Goal: Participate in discussion: Engage in conversation with other users on a specific topic

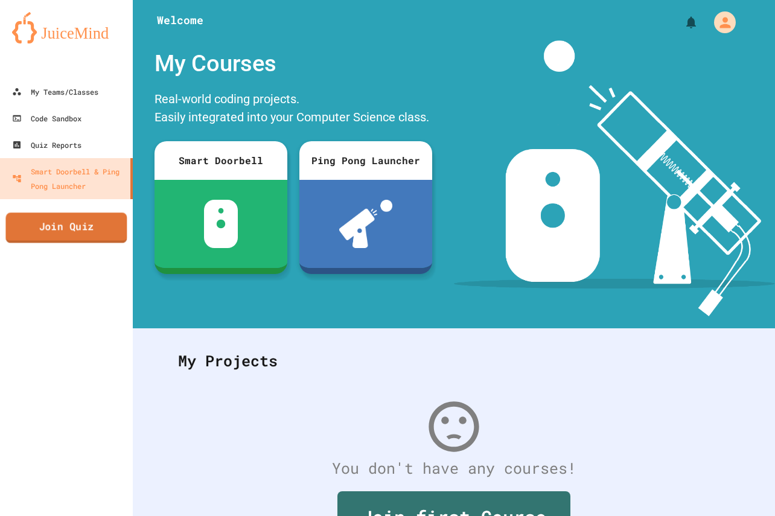
click at [111, 222] on link "Join Quiz" at bounding box center [65, 227] width 121 height 30
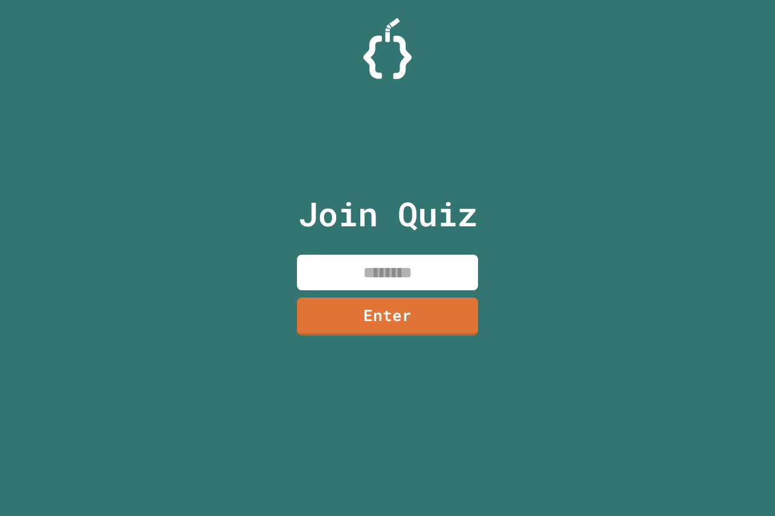
click at [351, 265] on input at bounding box center [387, 273] width 181 height 36
type input "*"
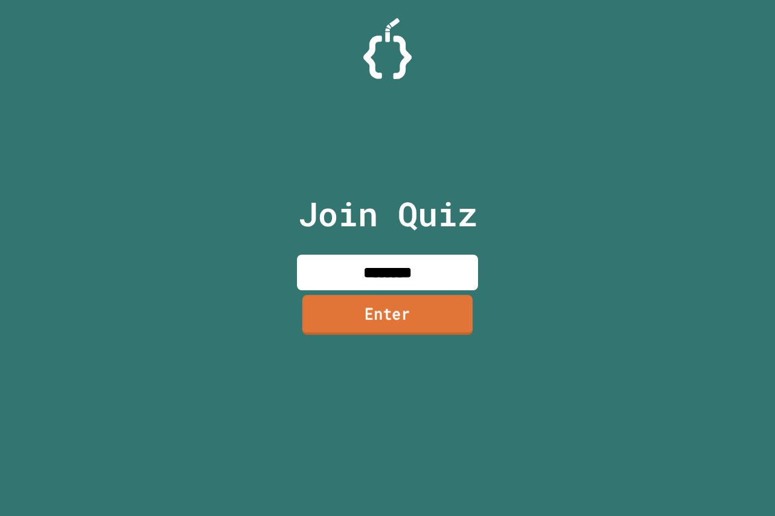
type input "********"
click at [370, 316] on link "Enter" at bounding box center [387, 316] width 182 height 40
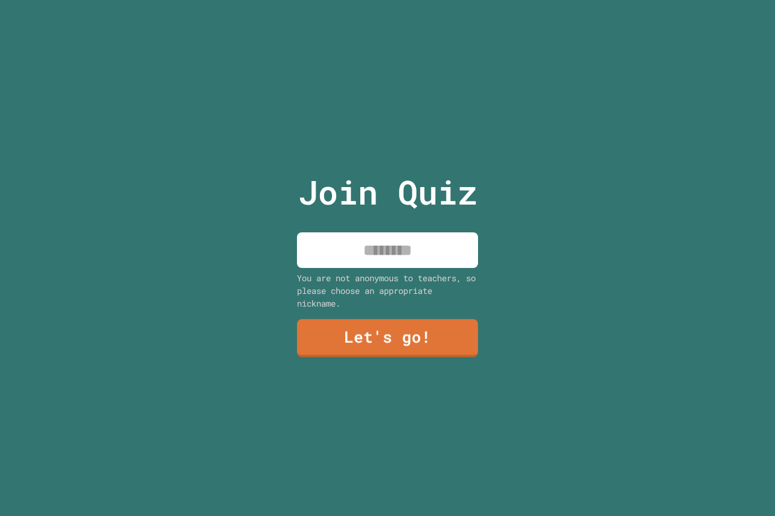
click at [370, 245] on input at bounding box center [387, 250] width 181 height 36
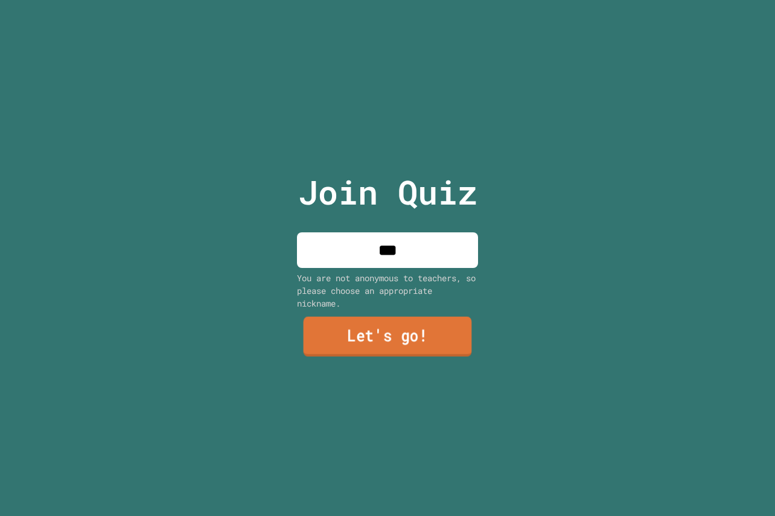
type input "***"
click at [416, 323] on link "Let's go!" at bounding box center [387, 337] width 180 height 40
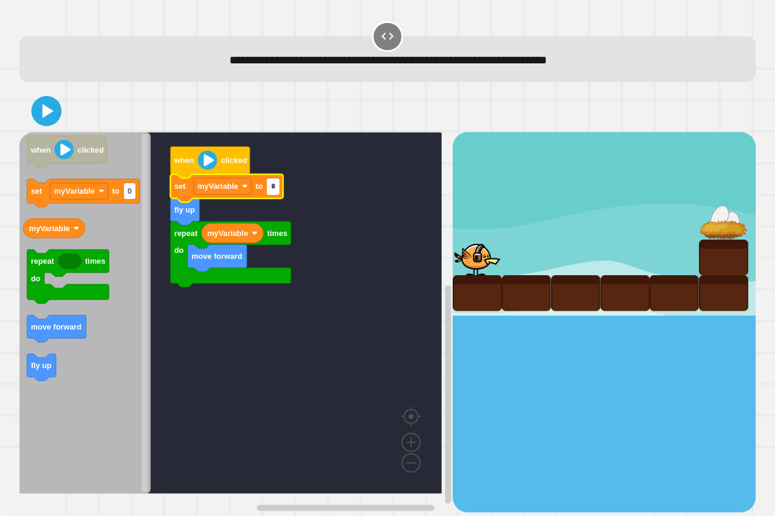
type input "*"
click at [38, 103] on icon at bounding box center [46, 111] width 29 height 29
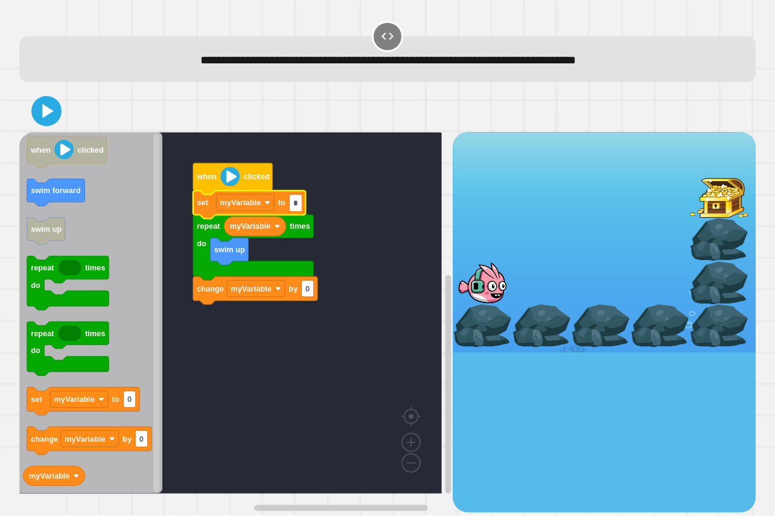
type input "*"
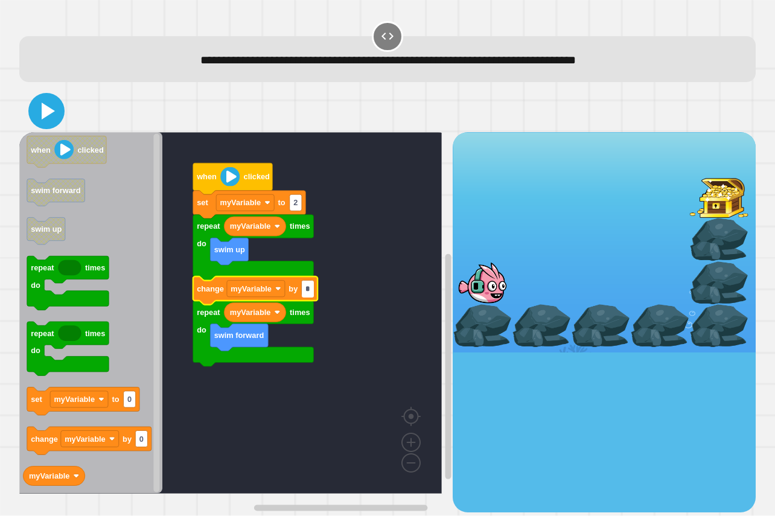
click at [46, 113] on icon at bounding box center [48, 111] width 13 height 17
click at [310, 288] on input "*" at bounding box center [308, 289] width 12 height 16
click at [42, 102] on icon at bounding box center [46, 111] width 29 height 29
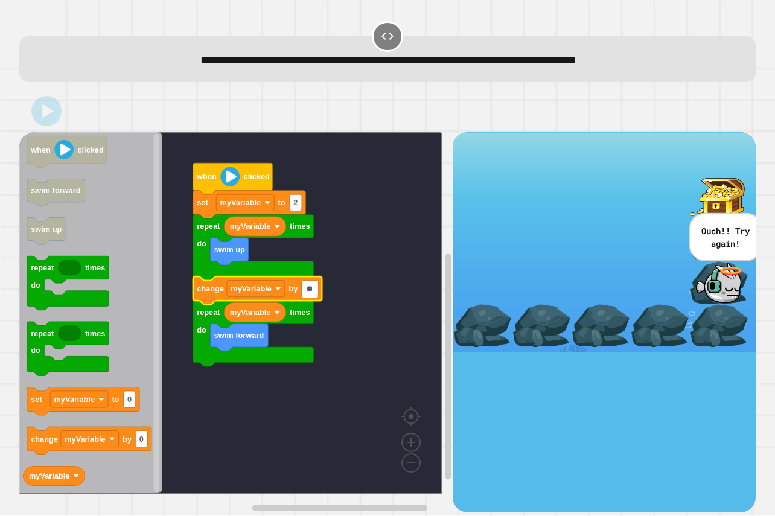
click at [310, 291] on input "**" at bounding box center [310, 289] width 17 height 16
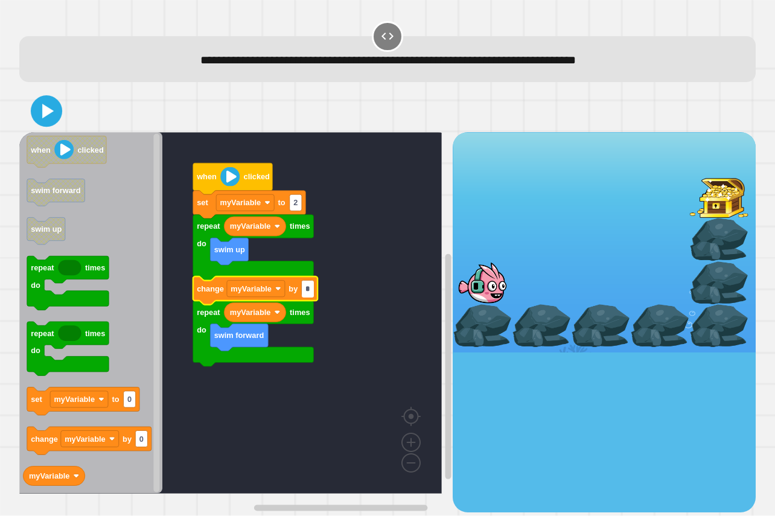
type input "*"
click at [52, 110] on icon at bounding box center [48, 111] width 13 height 17
click at [308, 291] on input "*" at bounding box center [308, 289] width 12 height 16
type input "*"
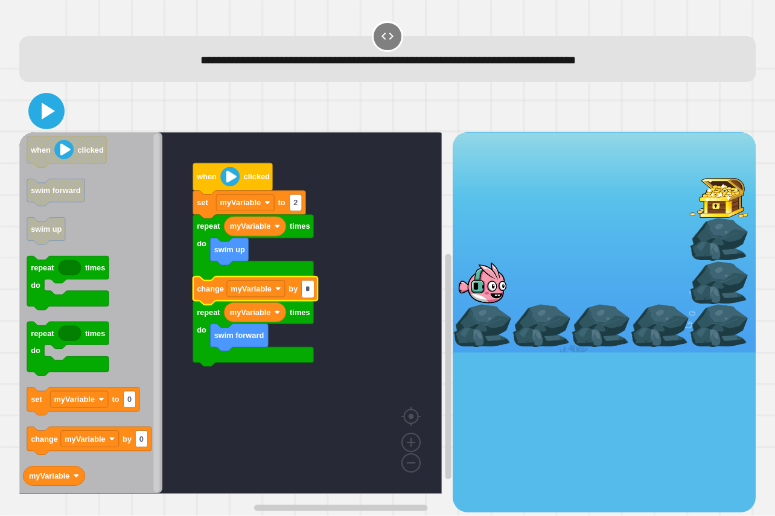
click at [40, 119] on icon at bounding box center [46, 111] width 29 height 29
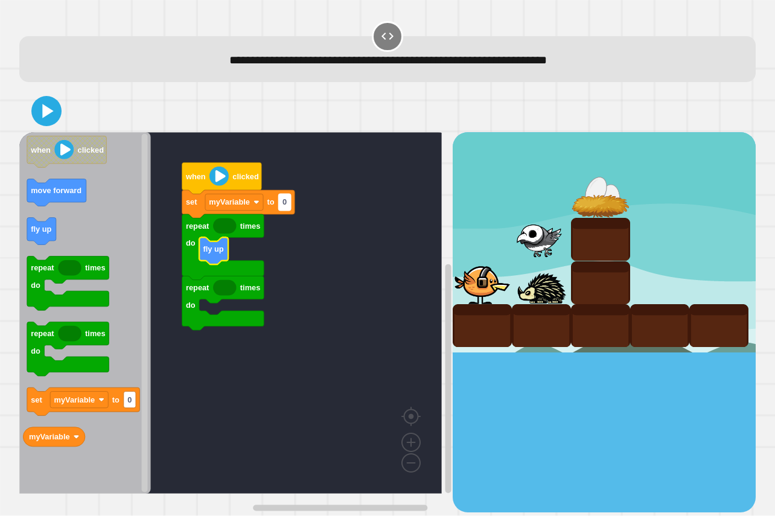
click at [287, 203] on text "0" at bounding box center [284, 201] width 4 height 9
type input "*"
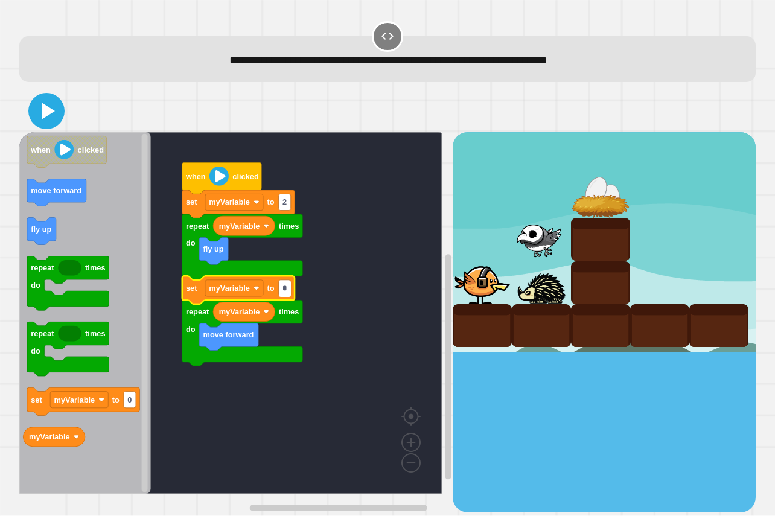
type input "*"
drag, startPoint x: 42, startPoint y: 125, endPoint x: 46, endPoint y: 117, distance: 9.7
click at [45, 120] on icon at bounding box center [46, 111] width 29 height 29
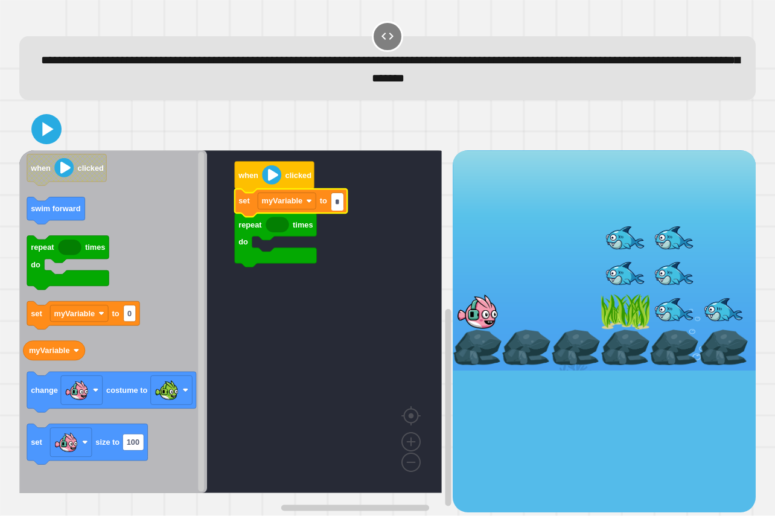
type input "*"
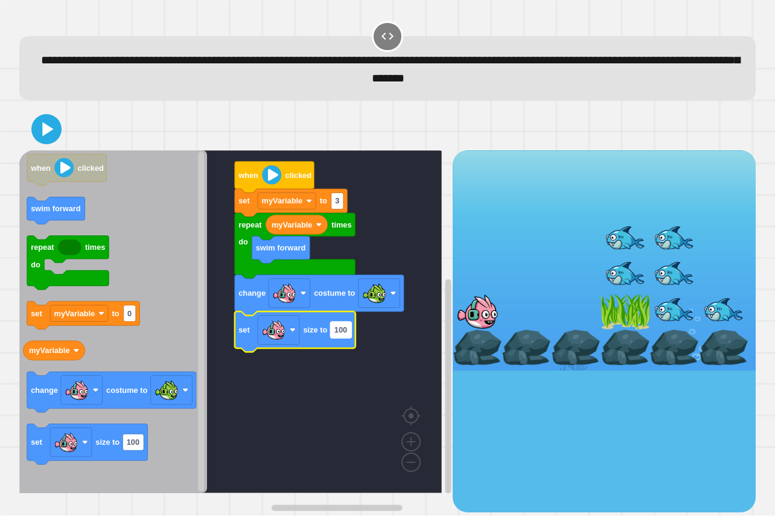
click at [347, 330] on text "100" at bounding box center [340, 329] width 13 height 9
type input "**"
click at [62, 119] on div at bounding box center [387, 129] width 736 height 42
click at [54, 126] on icon at bounding box center [46, 129] width 29 height 29
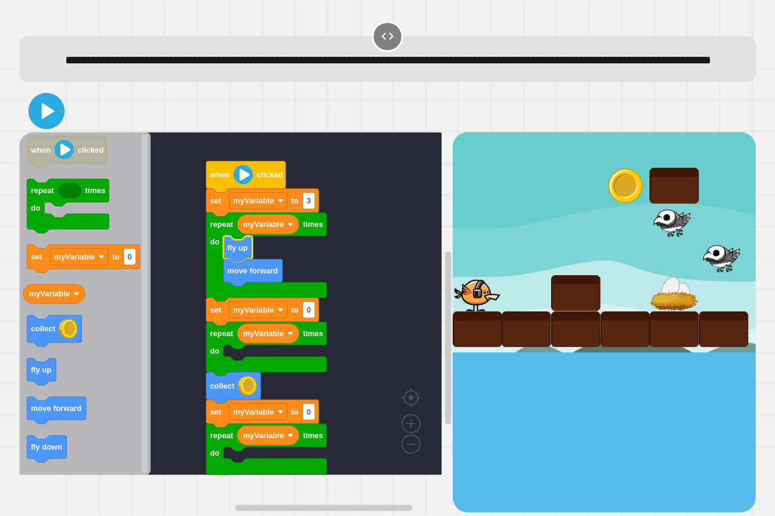
click at [45, 118] on icon at bounding box center [46, 111] width 29 height 29
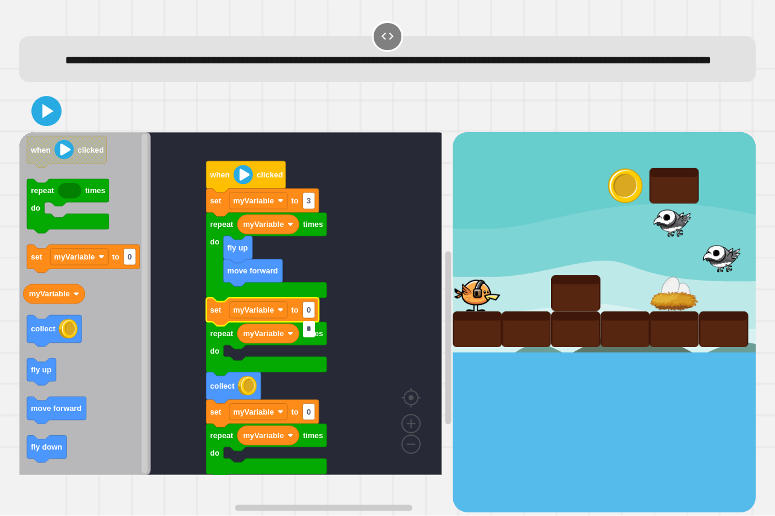
type input "*"
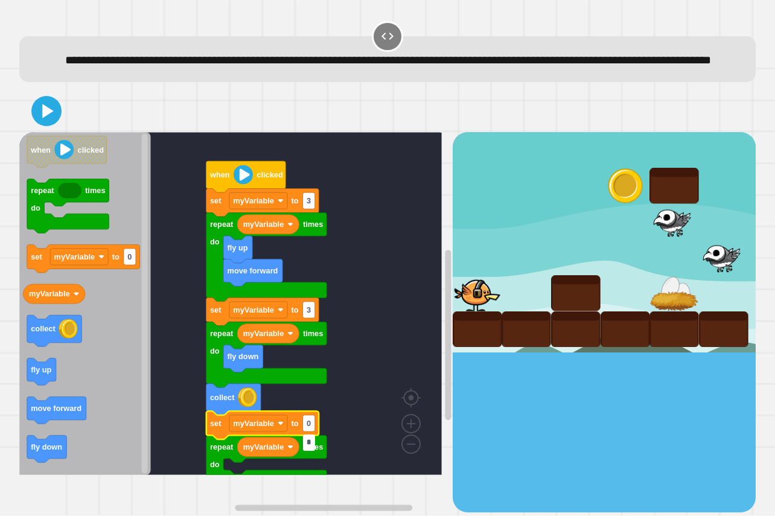
type input "*"
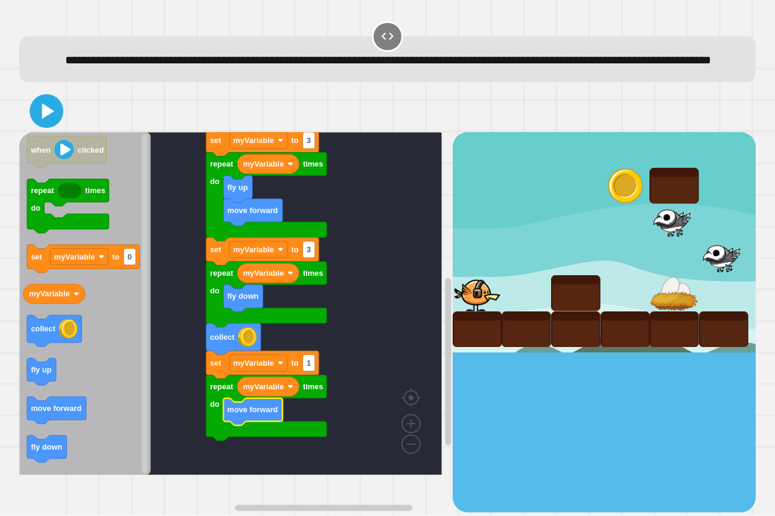
click at [43, 119] on icon at bounding box center [48, 111] width 12 height 16
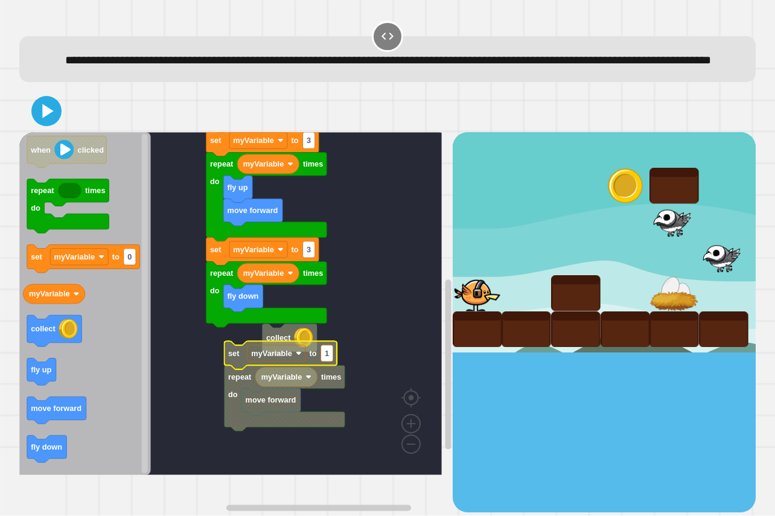
click at [210, 360] on rect "Blockly Workspace" at bounding box center [230, 303] width 422 height 343
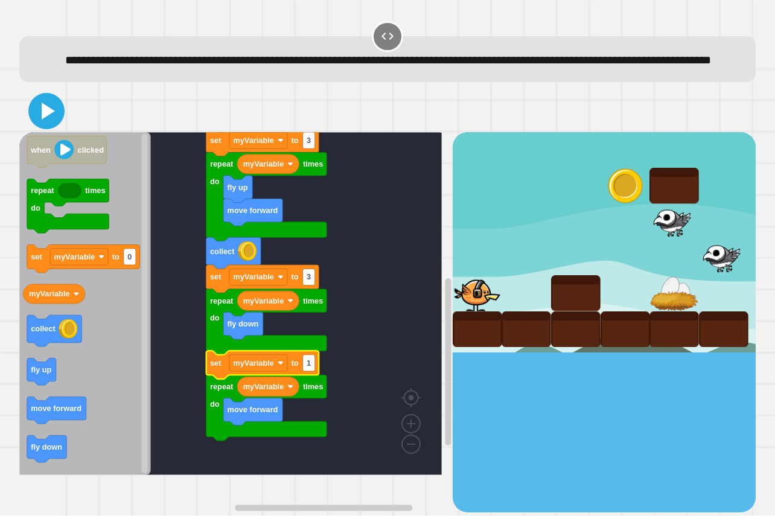
click at [46, 125] on icon at bounding box center [46, 111] width 29 height 29
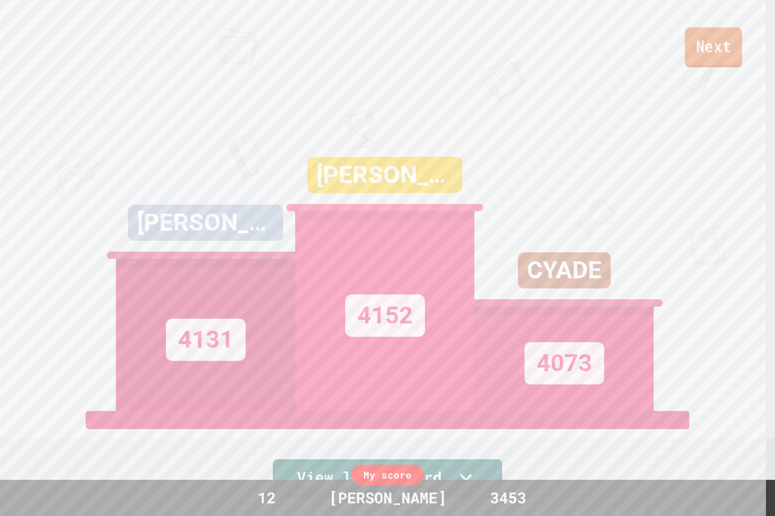
click at [690, 45] on link "Next" at bounding box center [713, 47] width 57 height 40
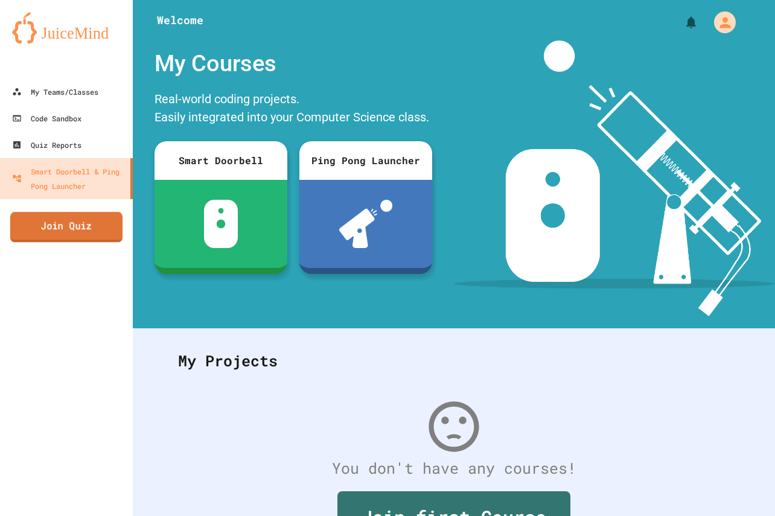
click at [56, 228] on link "Join Quiz" at bounding box center [66, 227] width 112 height 30
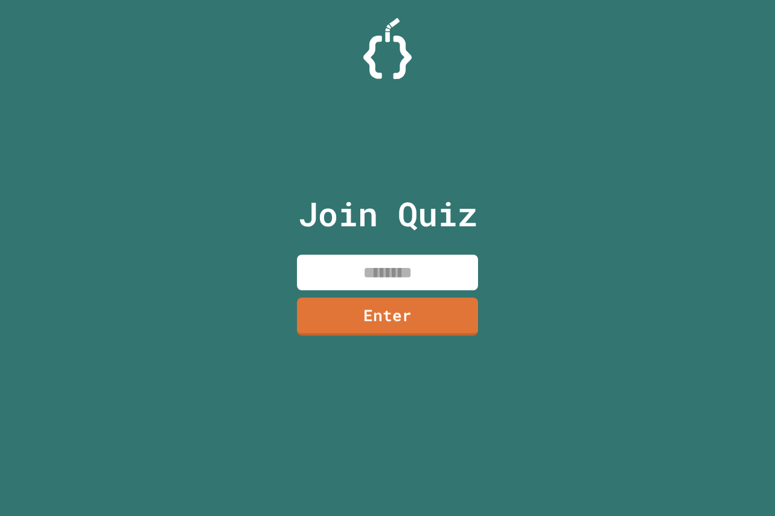
click at [396, 270] on input at bounding box center [387, 273] width 181 height 36
type input "********"
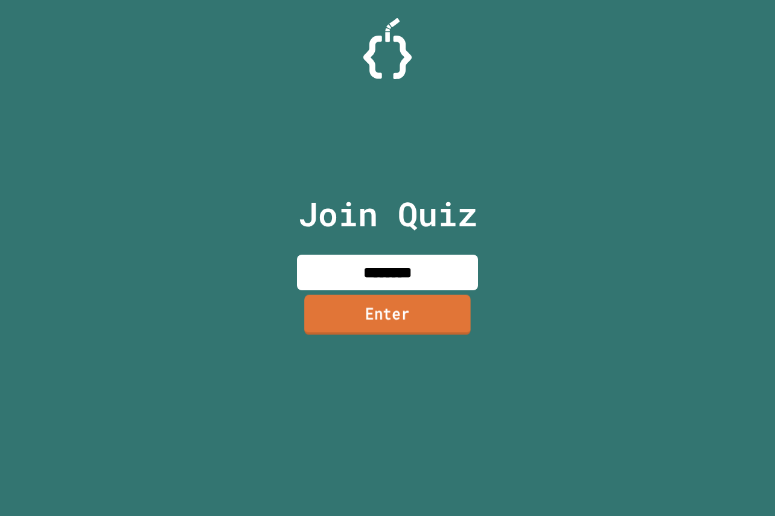
drag, startPoint x: 396, startPoint y: 270, endPoint x: 400, endPoint y: 306, distance: 36.4
click at [400, 306] on link "Enter" at bounding box center [387, 314] width 167 height 40
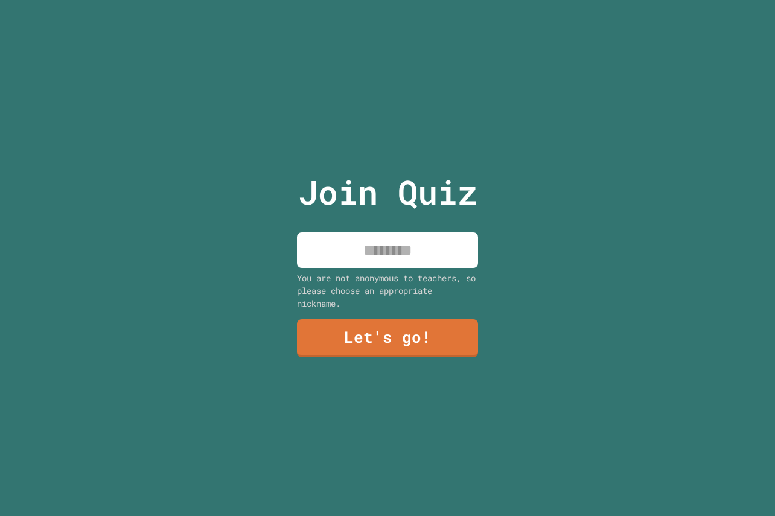
click at [370, 250] on input at bounding box center [387, 250] width 181 height 36
type input "***"
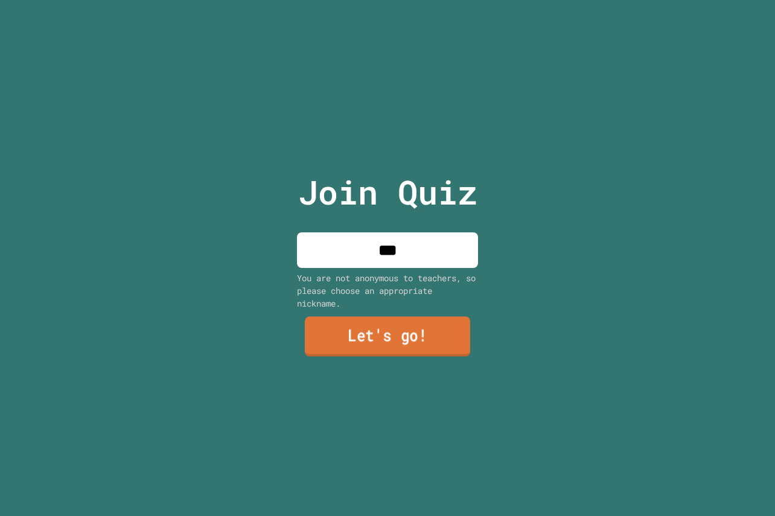
click at [383, 331] on link "Let's go!" at bounding box center [387, 337] width 165 height 40
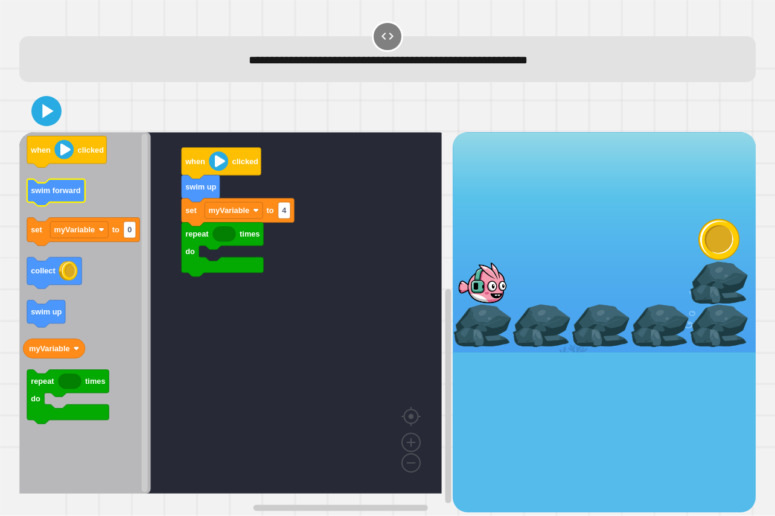
click at [45, 189] on icon "when clicked swim forward set myVariable to 0 collect swim up myVariable repeat…" at bounding box center [85, 312] width 132 height 361
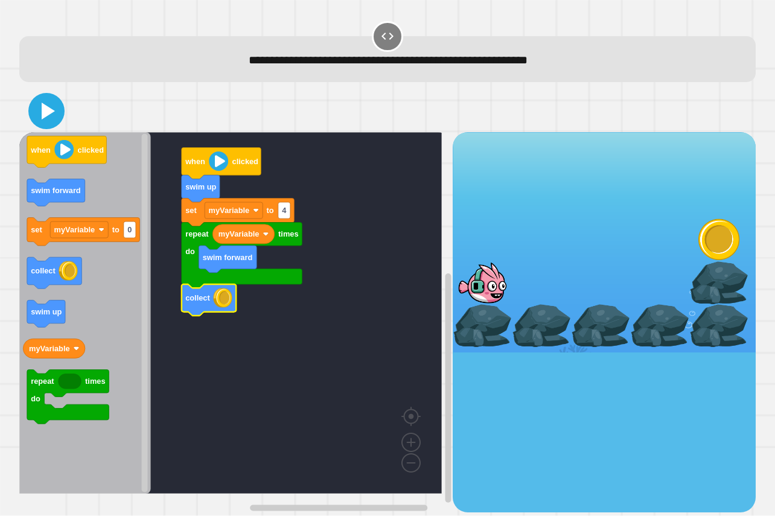
click at [51, 116] on icon at bounding box center [46, 111] width 29 height 29
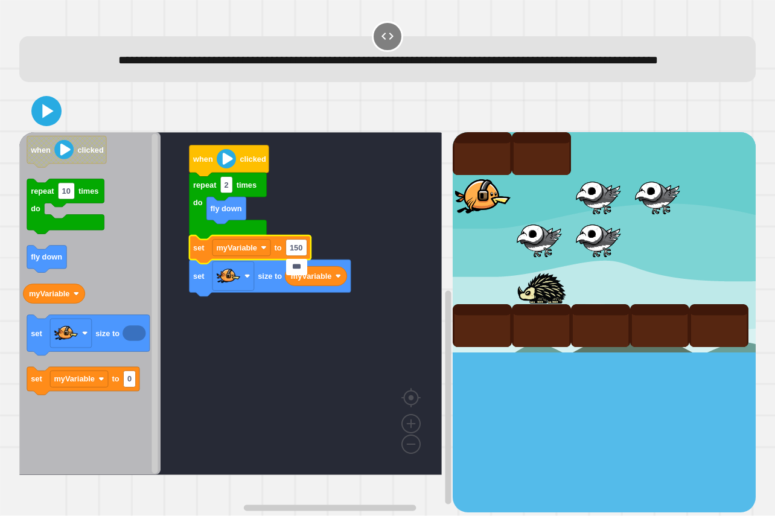
type input "***"
click at [46, 126] on button at bounding box center [46, 111] width 30 height 30
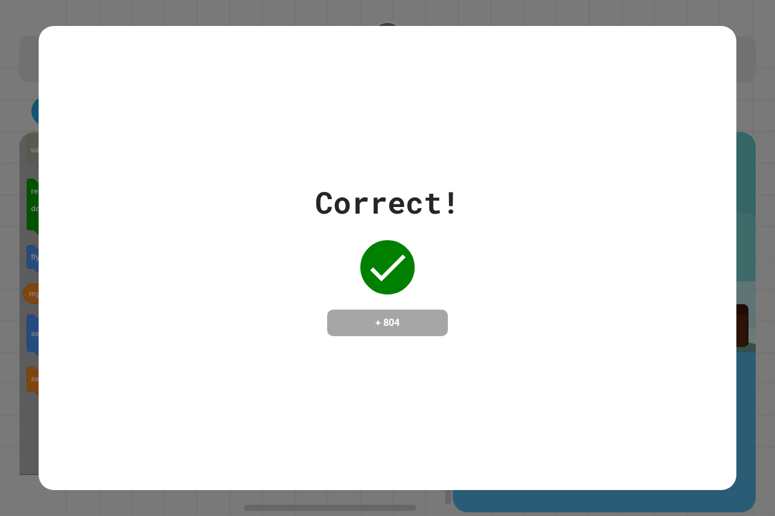
click at [412, 310] on div "+ 804" at bounding box center [387, 323] width 121 height 27
drag, startPoint x: 174, startPoint y: 310, endPoint x: 220, endPoint y: 273, distance: 58.7
click at [215, 275] on div "Correct! + 804" at bounding box center [387, 258] width 697 height 156
drag, startPoint x: 376, startPoint y: 300, endPoint x: 381, endPoint y: 315, distance: 16.0
drag, startPoint x: 381, startPoint y: 315, endPoint x: 389, endPoint y: 335, distance: 22.0
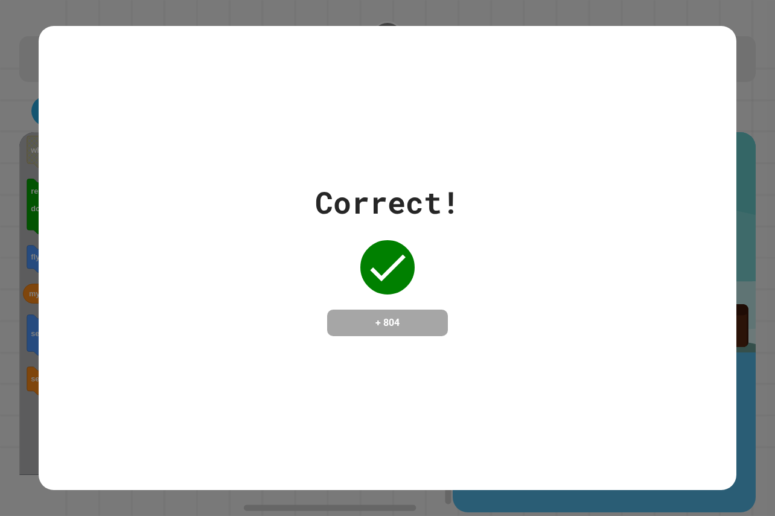
drag, startPoint x: 393, startPoint y: 352, endPoint x: 396, endPoint y: 360, distance: 8.8
drag, startPoint x: 404, startPoint y: 319, endPoint x: 369, endPoint y: 320, distance: 35.0
drag, startPoint x: 404, startPoint y: 319, endPoint x: 354, endPoint y: 321, distance: 50.1
drag, startPoint x: 385, startPoint y: 313, endPoint x: 361, endPoint y: 315, distance: 23.7
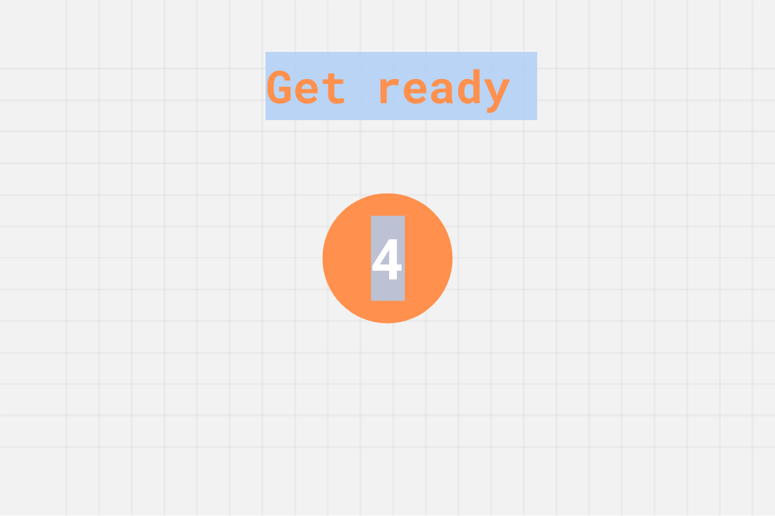
drag, startPoint x: 361, startPoint y: 315, endPoint x: 538, endPoint y: 211, distance: 204.5
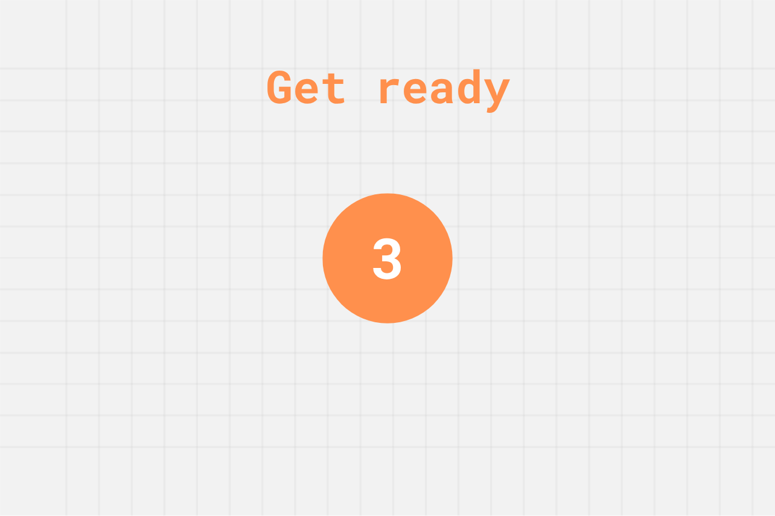
drag, startPoint x: 586, startPoint y: 224, endPoint x: 529, endPoint y: 266, distance: 71.7
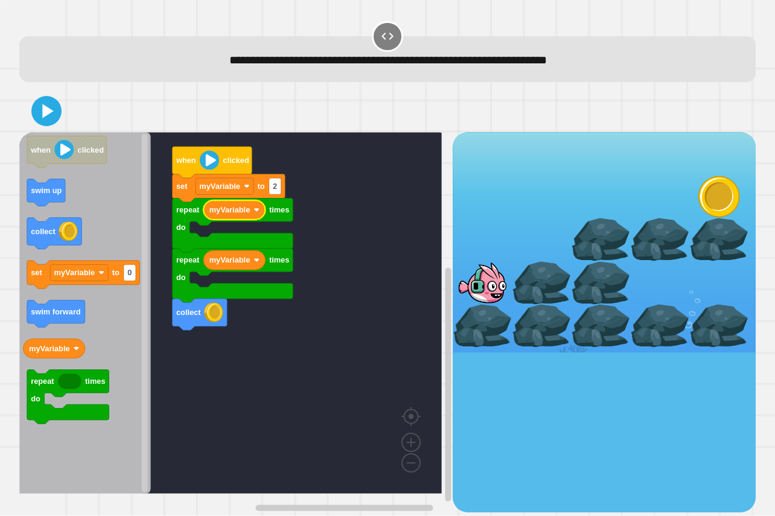
click at [130, 246] on icon "Blockly Workspace" at bounding box center [85, 312] width 132 height 361
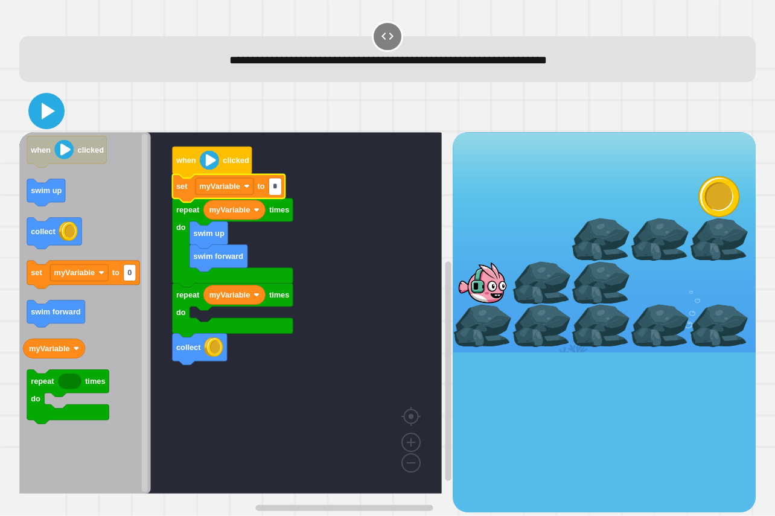
type input "*"
click at [45, 106] on icon at bounding box center [48, 111] width 13 height 17
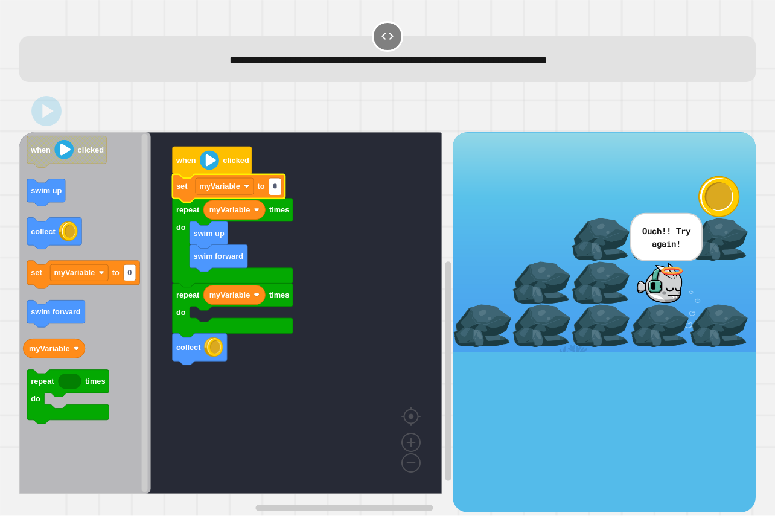
click at [277, 189] on input "*" at bounding box center [275, 187] width 12 height 16
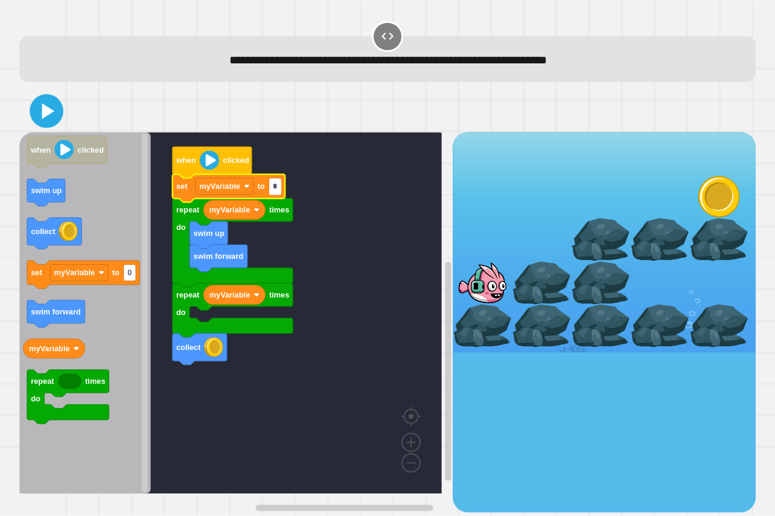
type input "*"
click at [32, 118] on icon at bounding box center [46, 111] width 29 height 29
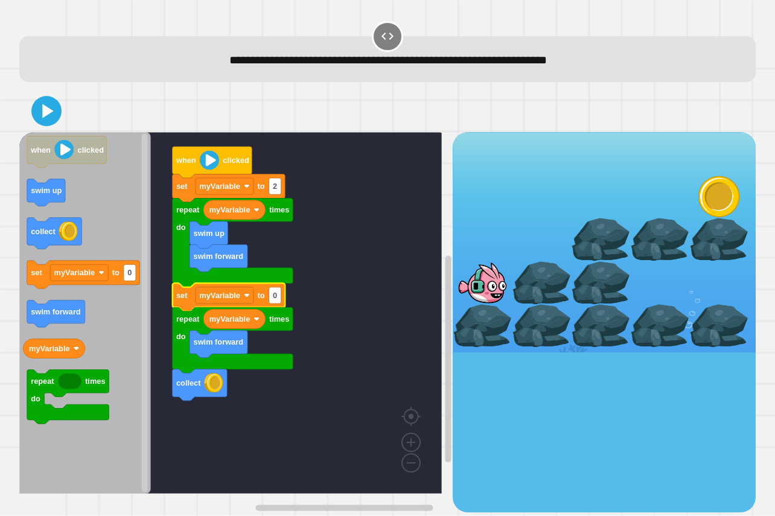
click at [284, 297] on icon "Blockly Workspace" at bounding box center [229, 297] width 113 height 28
click at [275, 297] on text "0" at bounding box center [275, 295] width 4 height 9
type input "*"
click at [48, 102] on icon at bounding box center [46, 111] width 27 height 27
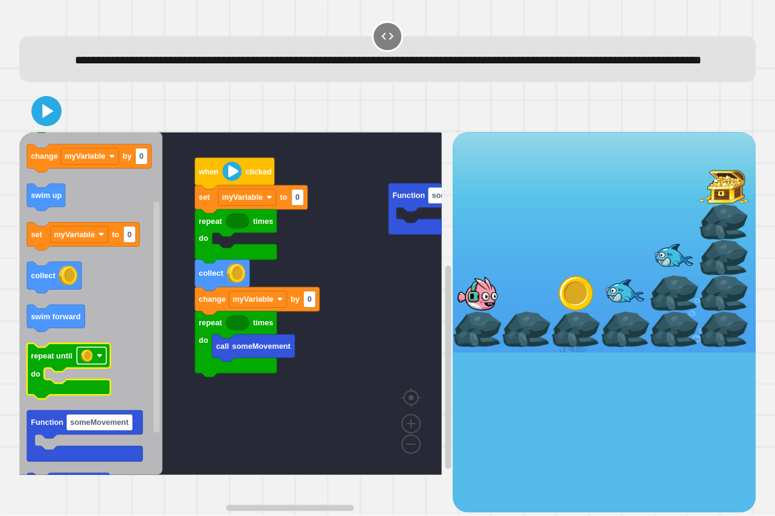
click at [89, 362] on image "Blockly Workspace" at bounding box center [87, 356] width 12 height 12
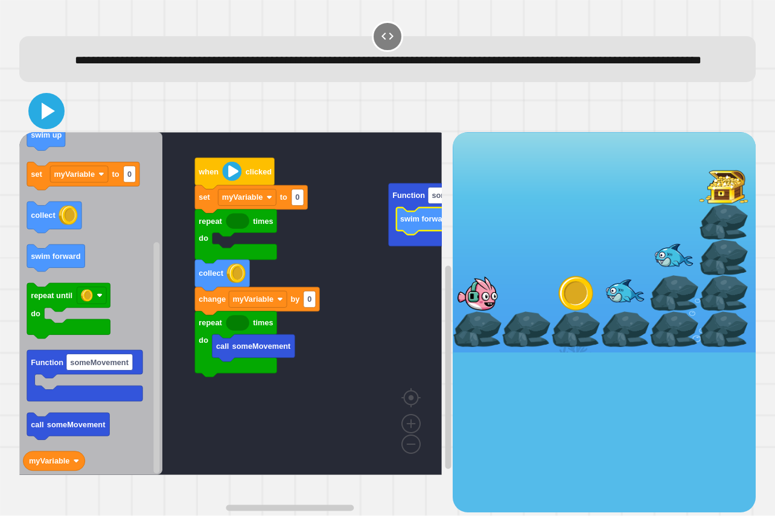
click at [46, 124] on icon at bounding box center [46, 111] width 29 height 29
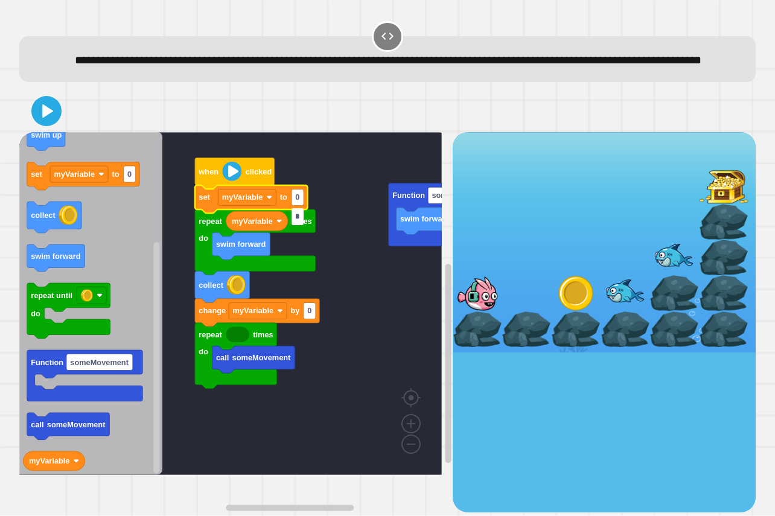
type input "*"
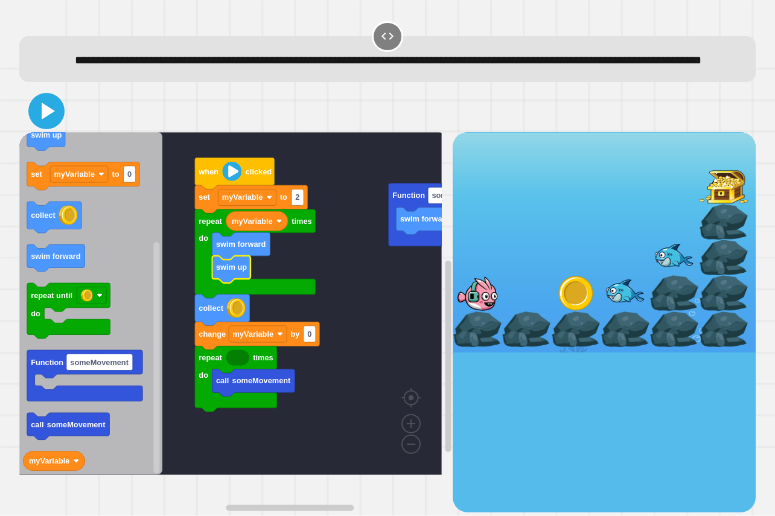
click at [54, 125] on icon at bounding box center [46, 111] width 29 height 29
click at [70, 233] on icon "Blockly Workspace" at bounding box center [54, 217] width 54 height 31
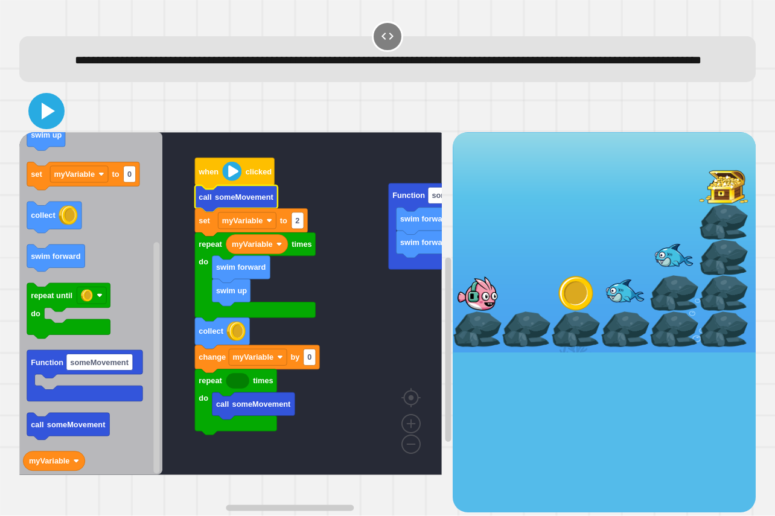
click at [47, 119] on icon at bounding box center [48, 111] width 13 height 17
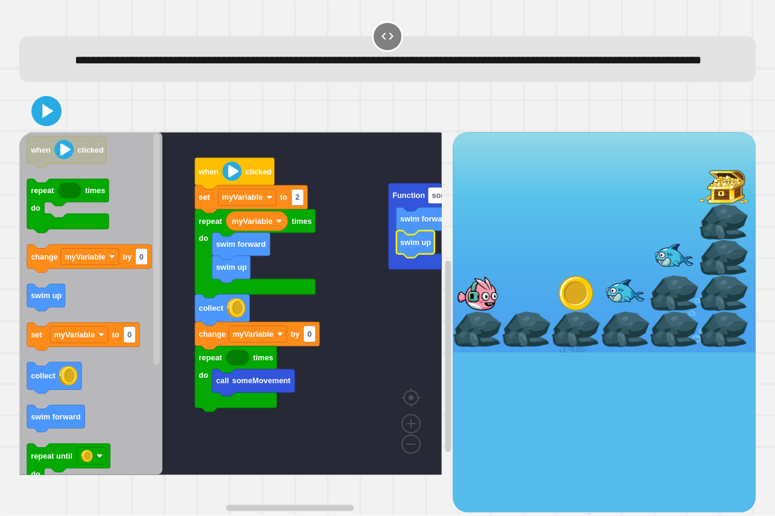
click at [758, 255] on div "**********" at bounding box center [387, 258] width 775 height 516
click at [33, 132] on div at bounding box center [387, 111] width 736 height 42
click at [42, 125] on icon at bounding box center [46, 111] width 29 height 29
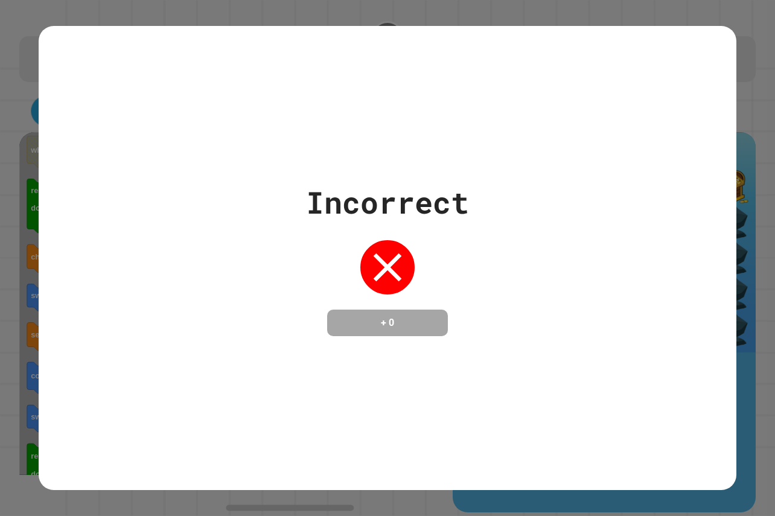
click at [49, 139] on div "Incorrect + 0" at bounding box center [387, 258] width 697 height 465
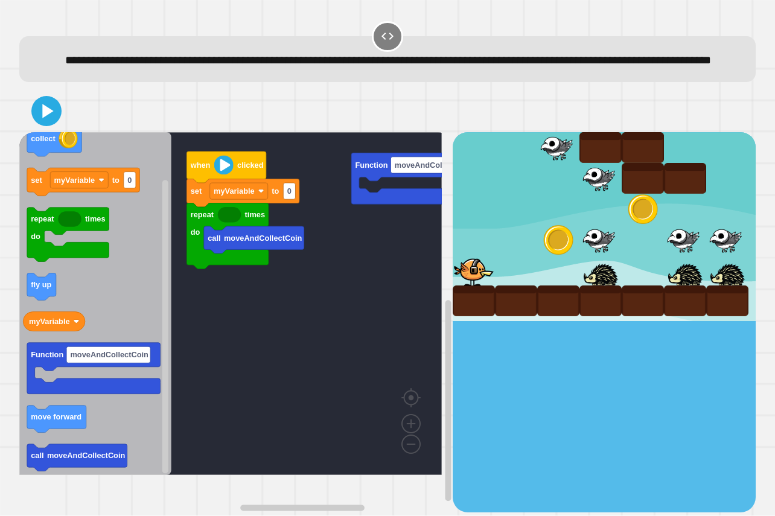
click at [171, 267] on div "call moveAndCollectCoin repeat times do set myVariable to 0 when clicked Functi…" at bounding box center [235, 322] width 433 height 380
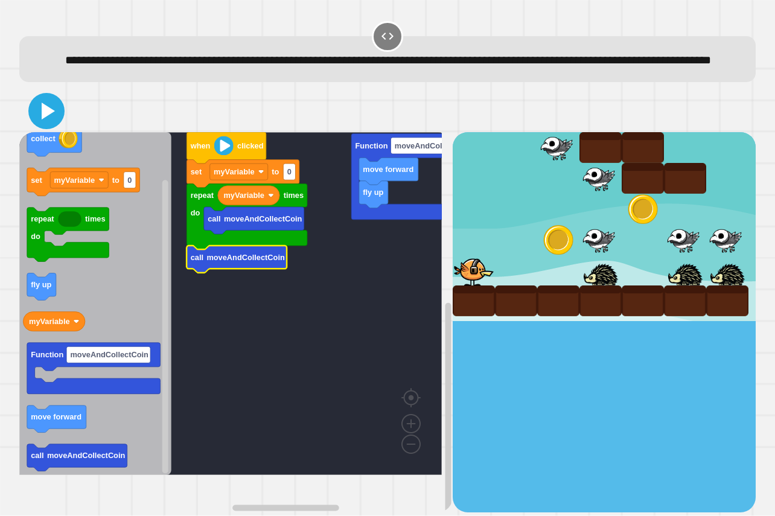
click at [39, 125] on icon at bounding box center [46, 111] width 29 height 29
type input "*"
click at [35, 125] on icon at bounding box center [46, 111] width 29 height 29
click at [48, 119] on icon at bounding box center [48, 111] width 13 height 17
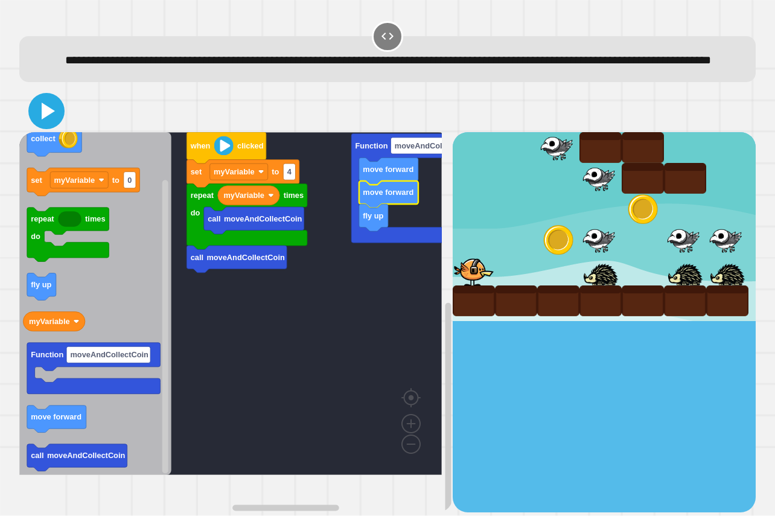
click at [45, 119] on icon at bounding box center [48, 111] width 13 height 17
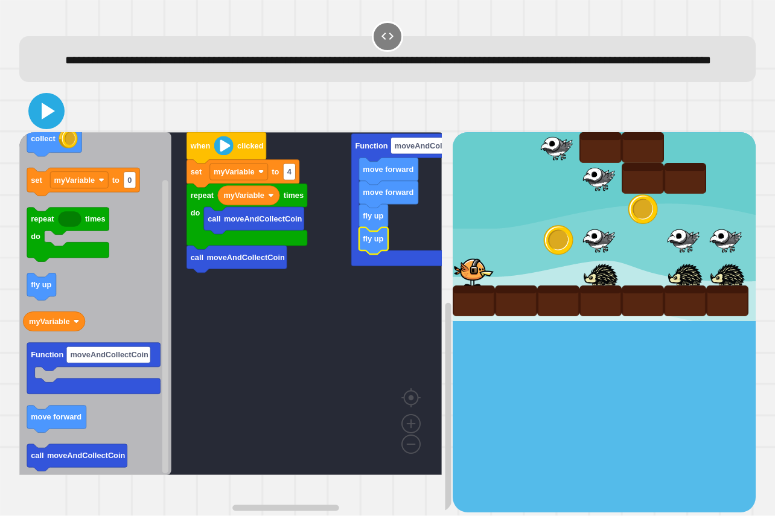
click at [33, 125] on icon at bounding box center [46, 111] width 29 height 29
click at [372, 37] on div at bounding box center [387, 36] width 31 height 31
drag, startPoint x: 761, startPoint y: 95, endPoint x: 754, endPoint y: 119, distance: 25.2
click at [754, 119] on div "**********" at bounding box center [387, 258] width 775 height 516
click at [751, 490] on div "**********" at bounding box center [387, 258] width 775 height 516
